Goal: Use online tool/utility: Utilize a website feature to perform a specific function

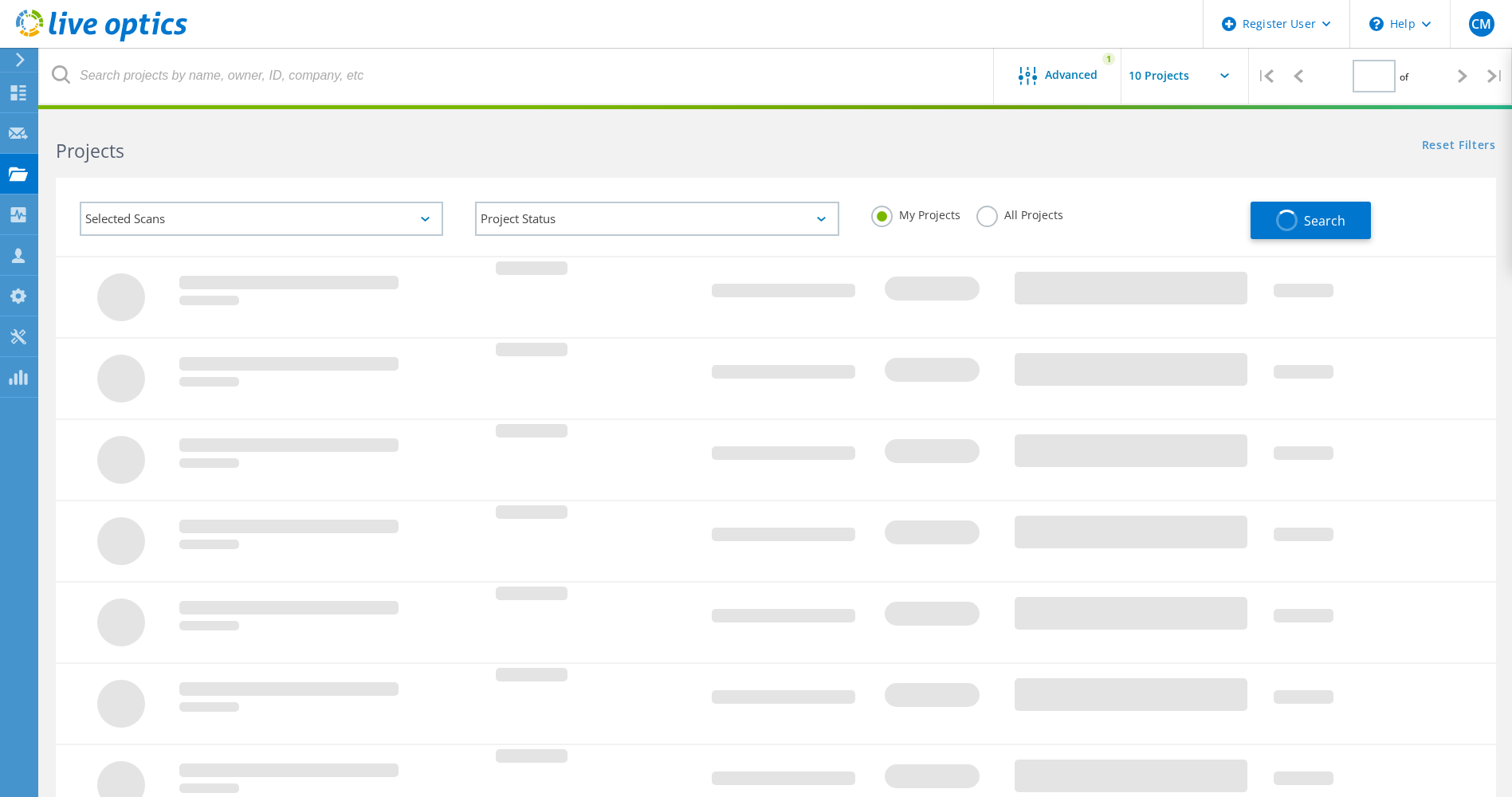
type input "1"
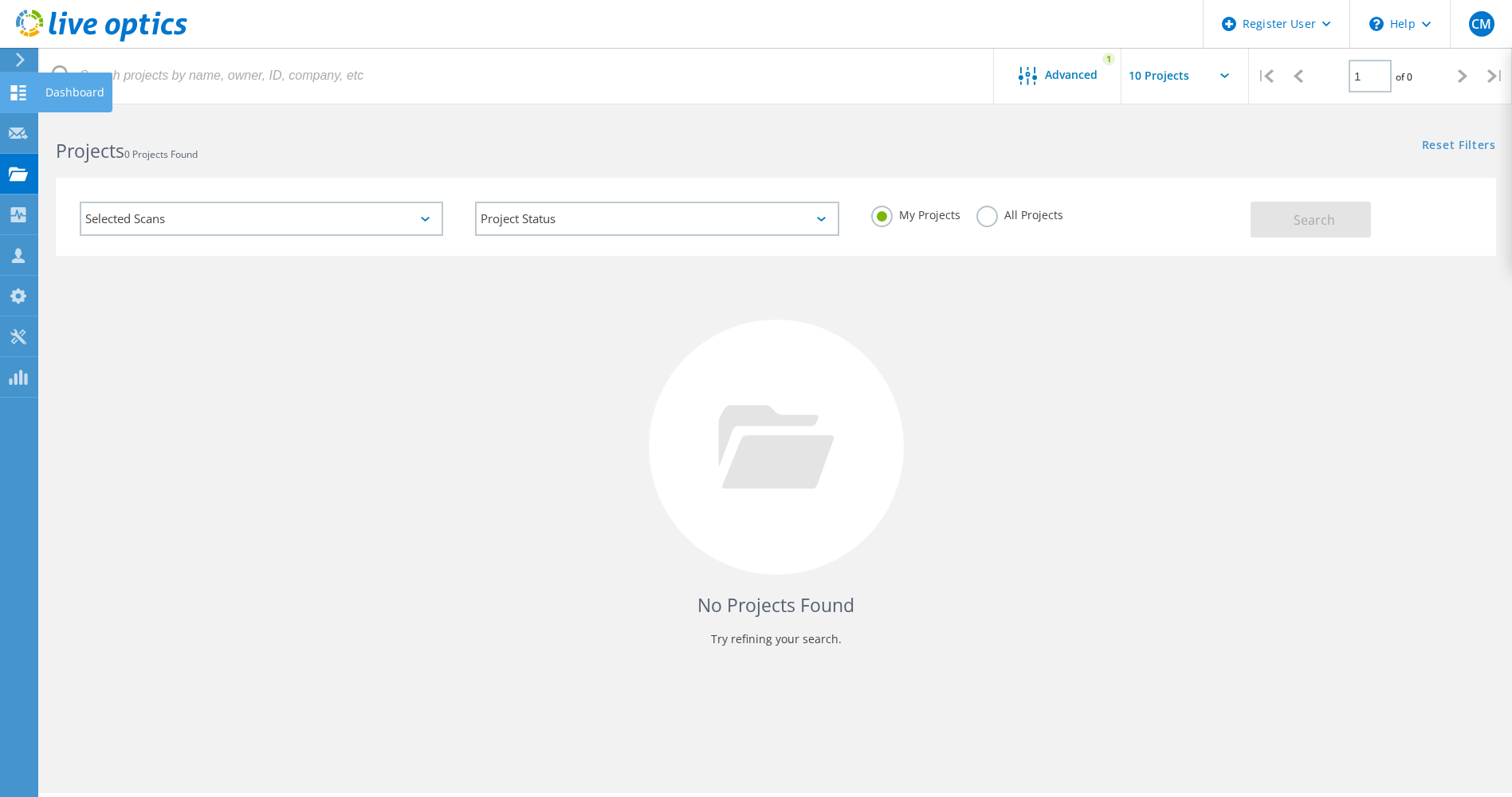
click at [22, 90] on use at bounding box center [19, 93] width 15 height 15
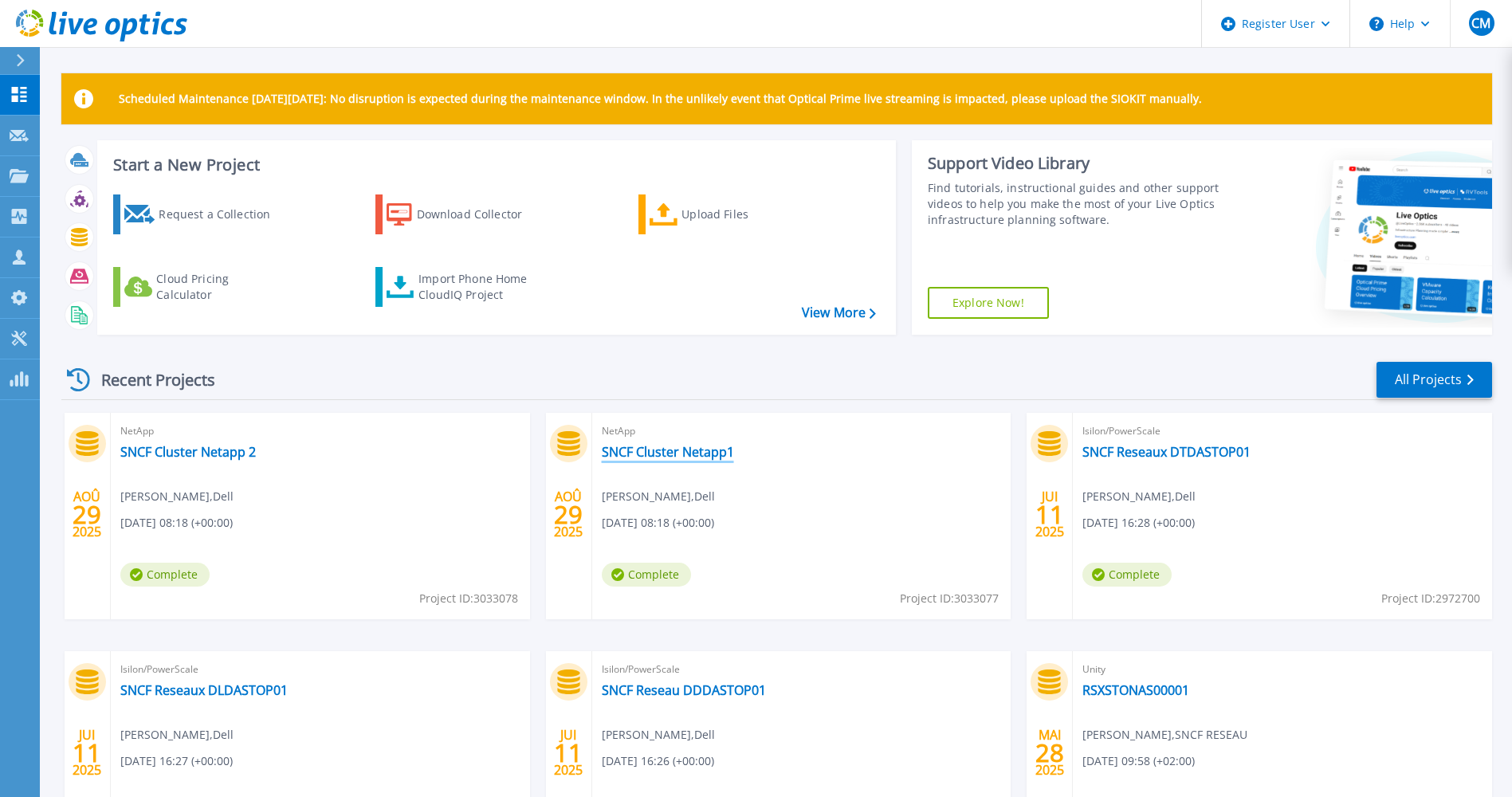
click at [711, 452] on link "SNCF Cluster Netapp1" at bounding box center [668, 452] width 132 height 16
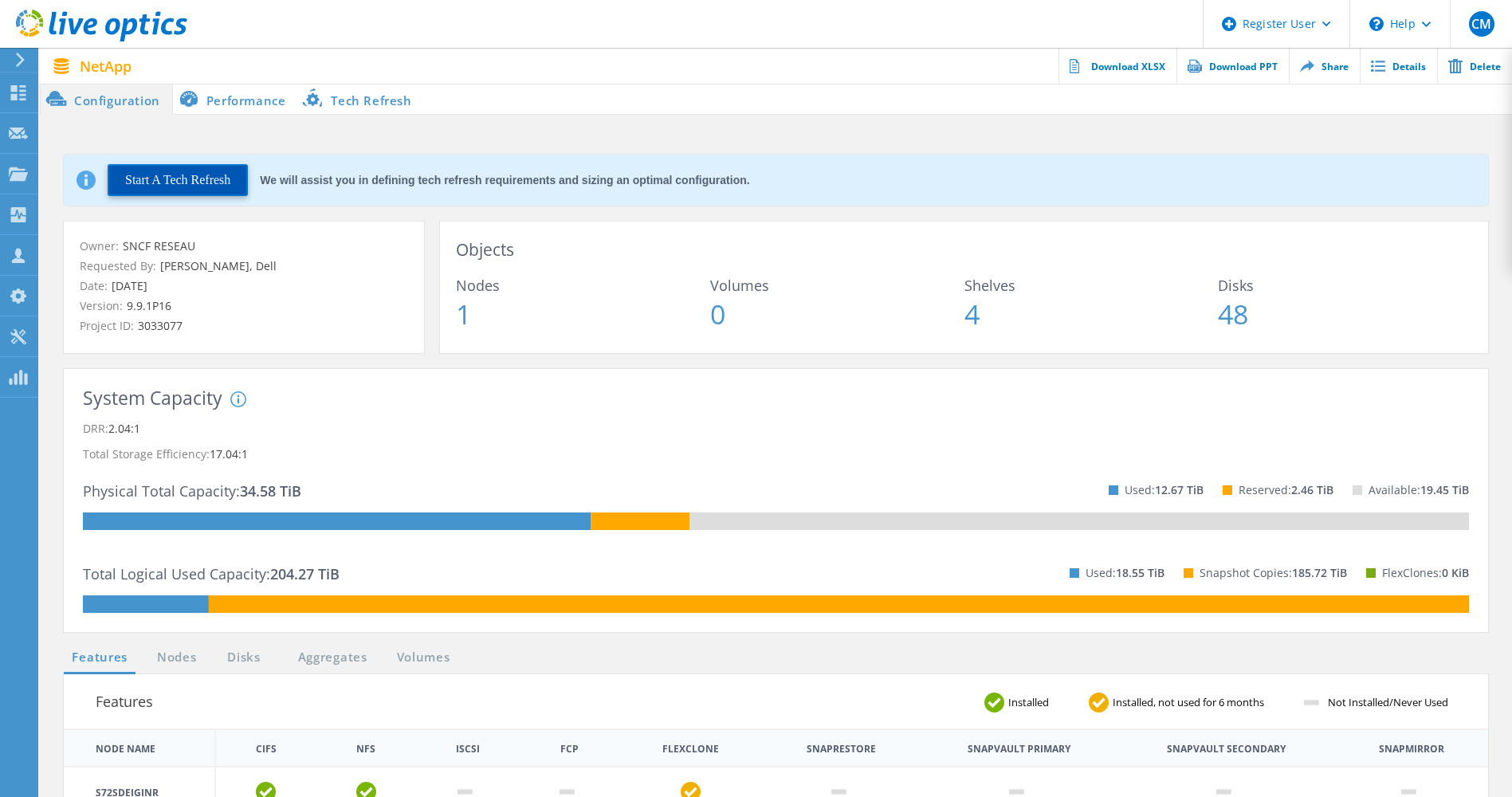
click at [179, 175] on button "Start A Tech Refresh" at bounding box center [177, 180] width 141 height 32
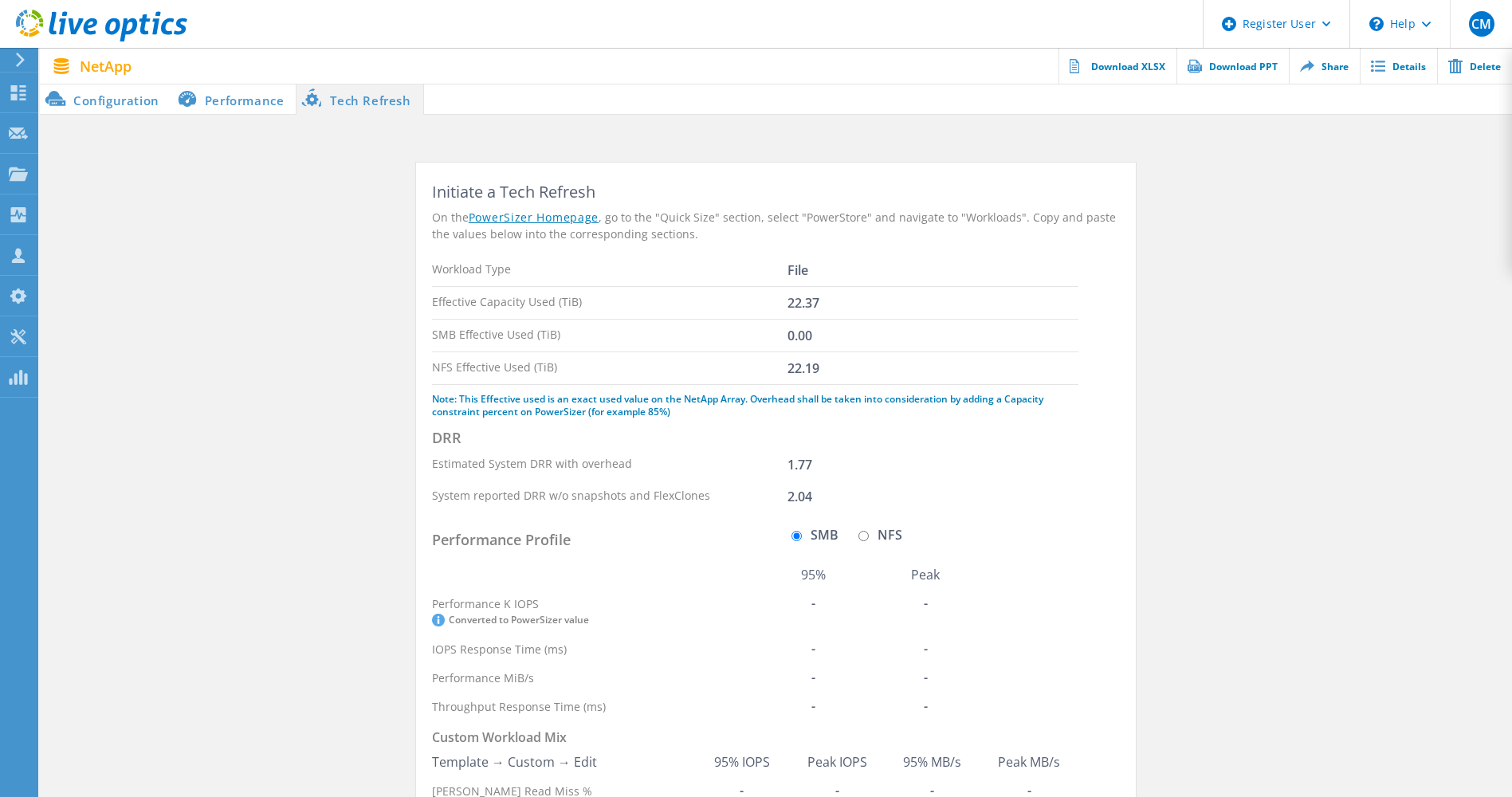
click at [864, 537] on input "NFS" at bounding box center [864, 535] width 11 height 11
radio input "true"
radio input "false"
click at [13, 99] on use at bounding box center [19, 93] width 15 height 15
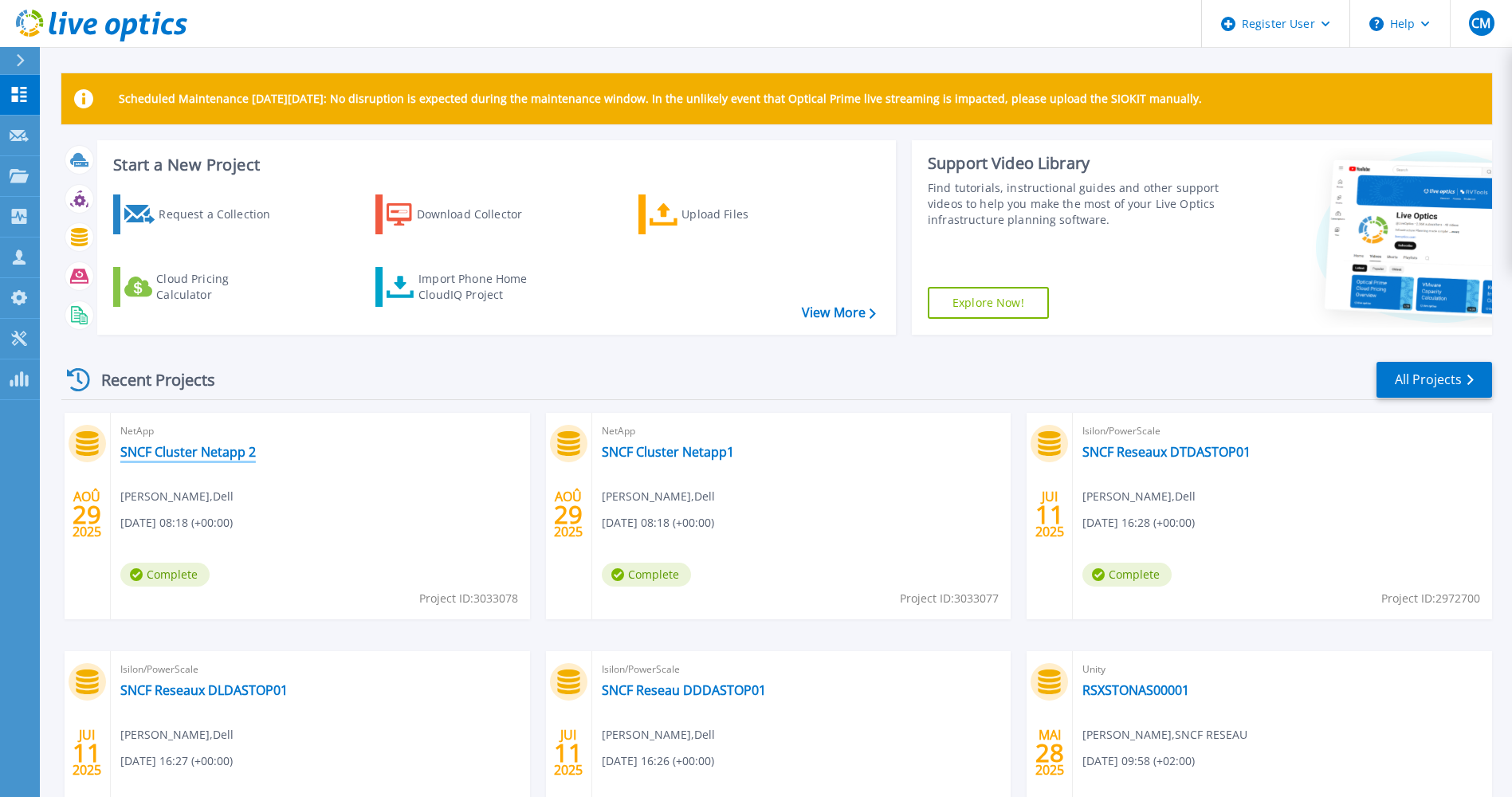
click at [189, 458] on link "SNCF Cluster Netapp 2" at bounding box center [188, 452] width 136 height 16
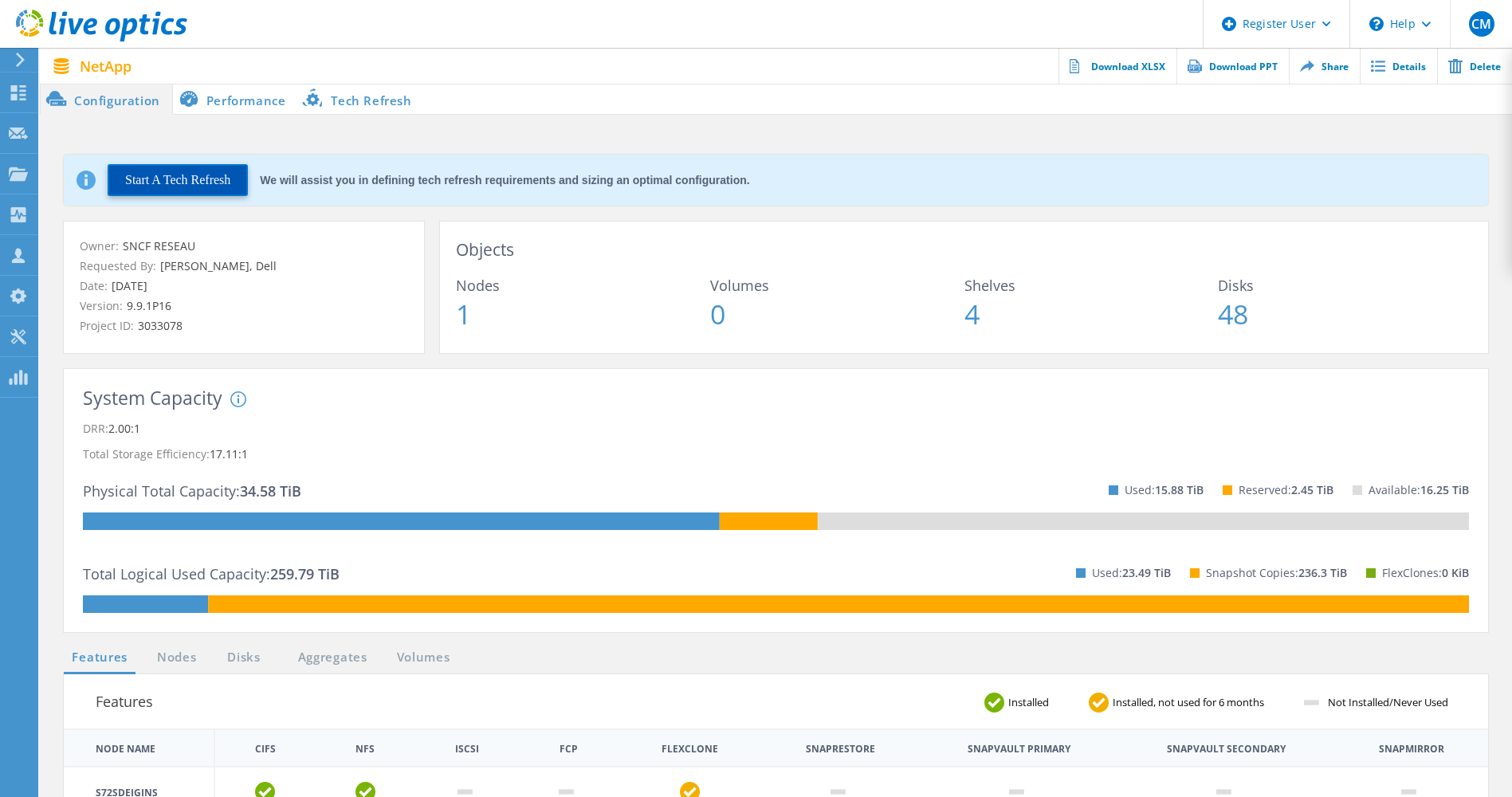
click at [170, 190] on button "Start A Tech Refresh" at bounding box center [177, 180] width 141 height 32
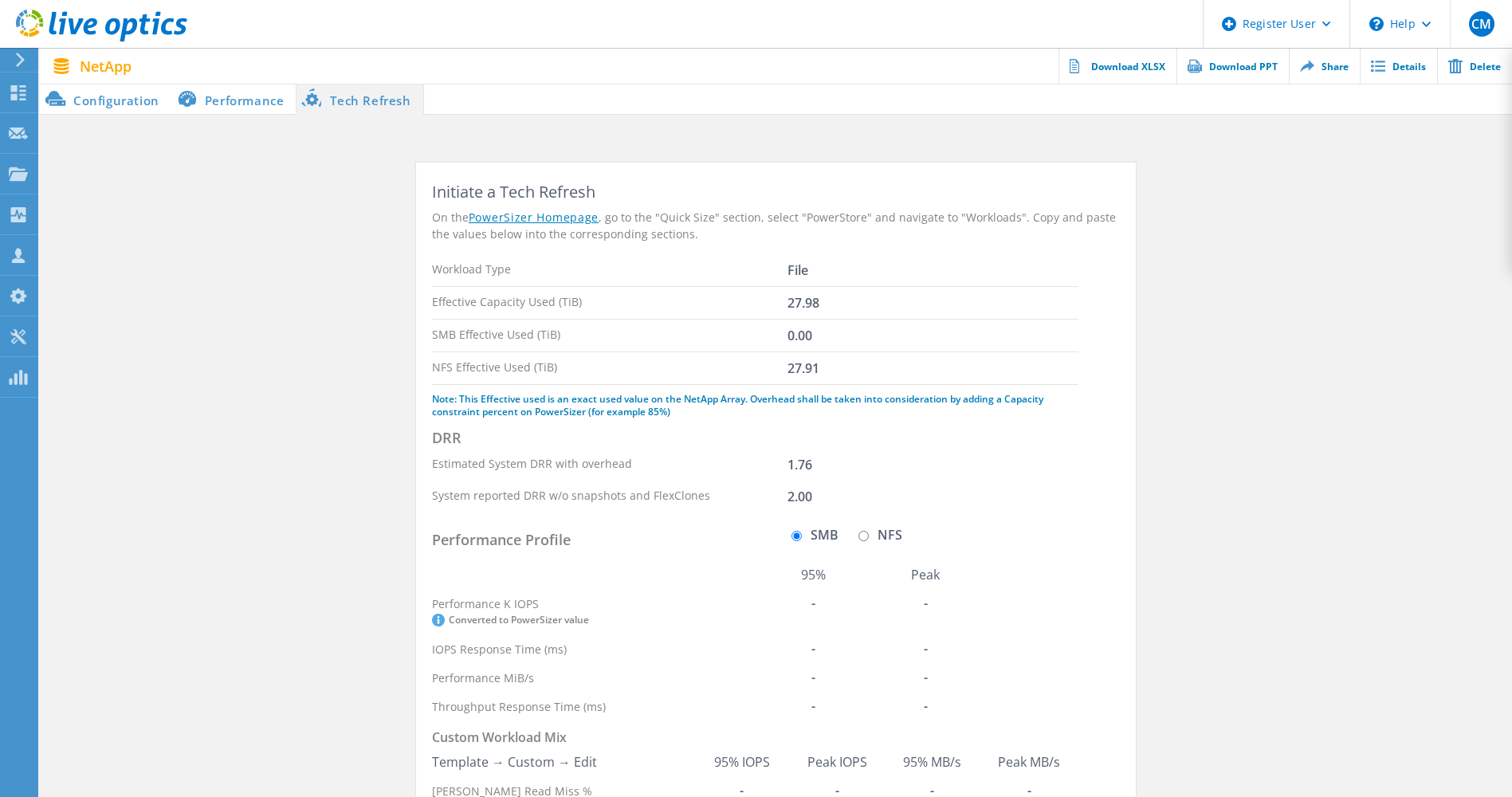
click at [866, 534] on input "NFS" at bounding box center [864, 535] width 11 height 11
radio input "true"
radio input "false"
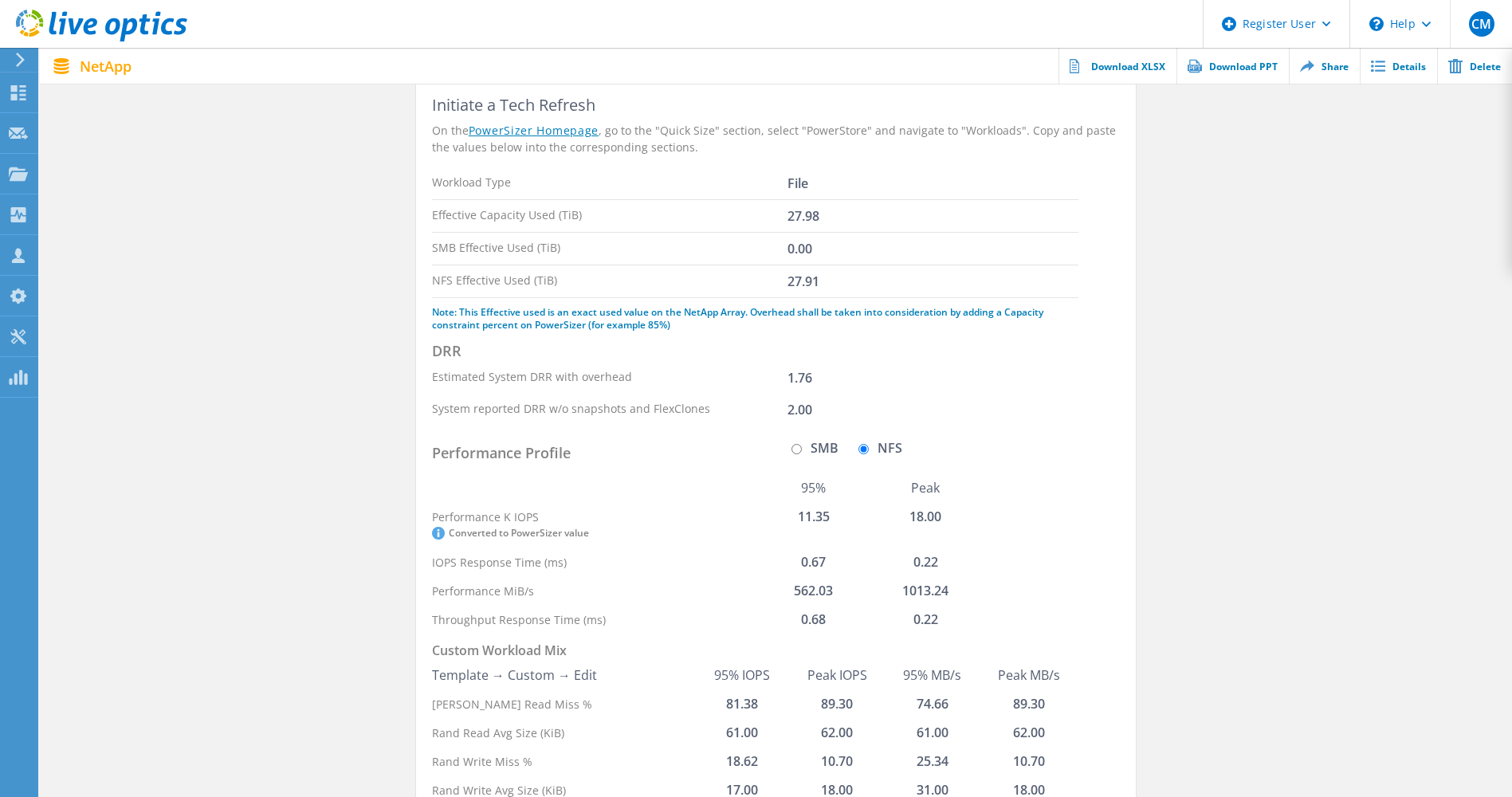
scroll to position [180, 0]
